Goal: Book appointment/travel/reservation

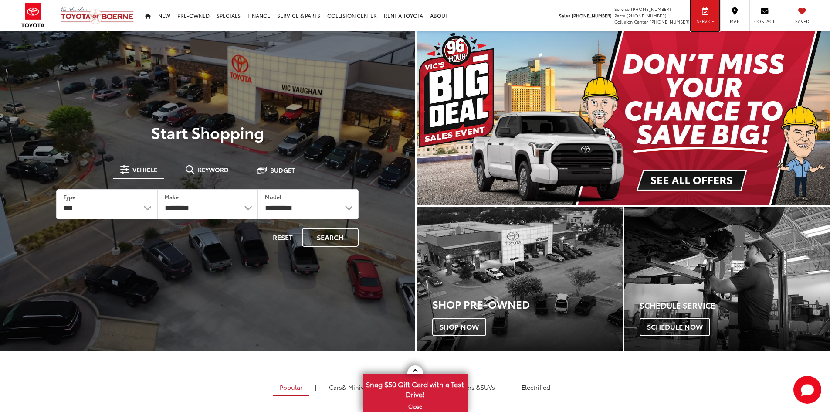
click at [704, 15] on div "Service" at bounding box center [705, 15] width 28 height 31
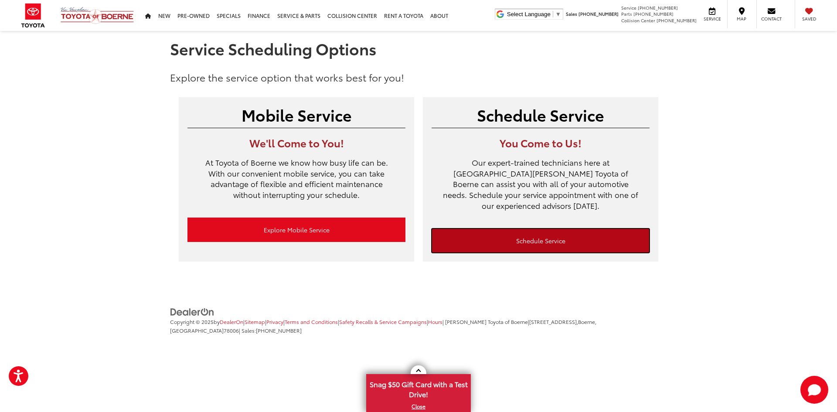
click at [546, 229] on link "Schedule Service" at bounding box center [540, 240] width 218 height 24
